Goal: Task Accomplishment & Management: Manage account settings

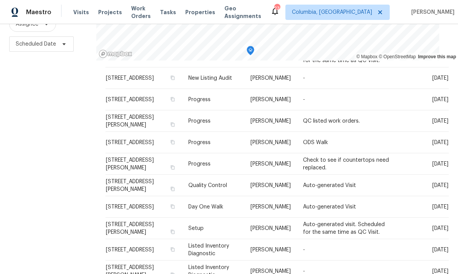
scroll to position [235, 0]
click at [154, 210] on span "[STREET_ADDRESS]" at bounding box center [130, 207] width 48 height 5
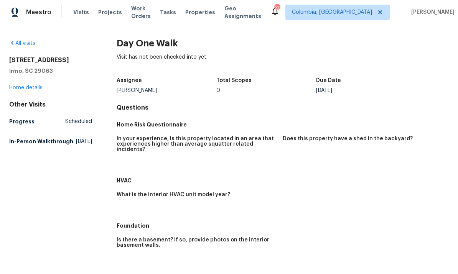
click at [17, 90] on link "Home details" at bounding box center [25, 87] width 33 height 5
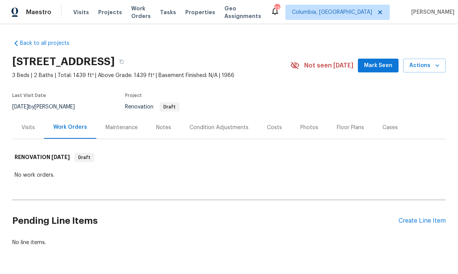
click at [159, 130] on div "Notes" at bounding box center [163, 128] width 15 height 8
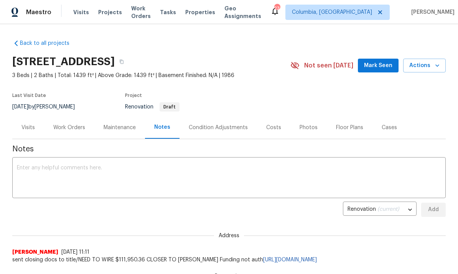
click at [235, 128] on div "Condition Adjustments" at bounding box center [218, 128] width 59 height 8
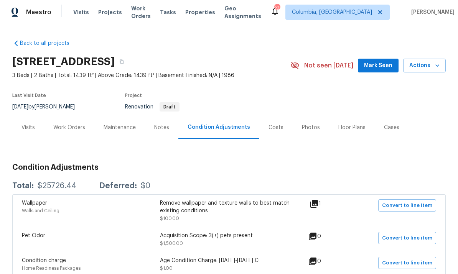
click at [73, 134] on div "Work Orders" at bounding box center [69, 127] width 50 height 23
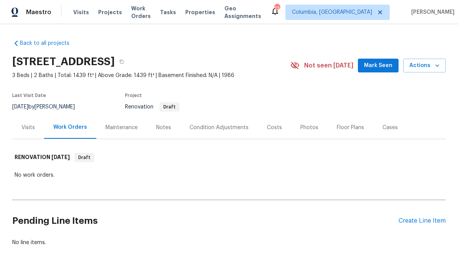
scroll to position [24, 0]
click at [160, 124] on div "Notes" at bounding box center [163, 128] width 15 height 8
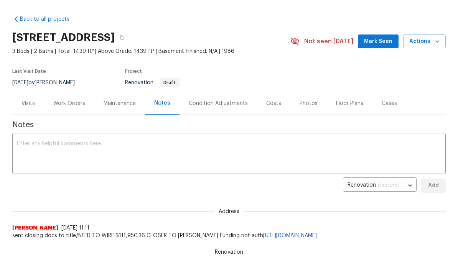
click at [72, 101] on div "Work Orders" at bounding box center [69, 104] width 32 height 8
